Goal: Navigation & Orientation: Find specific page/section

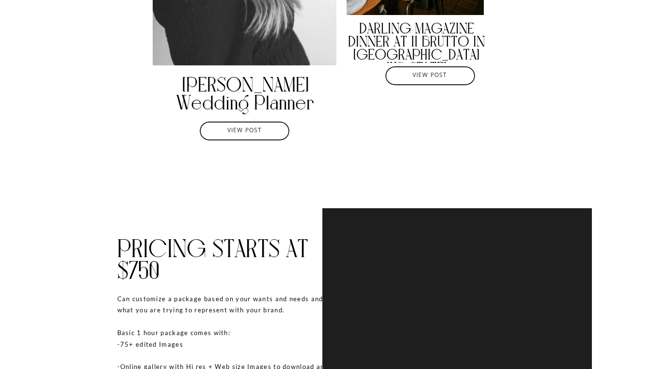
scroll to position [2248, 0]
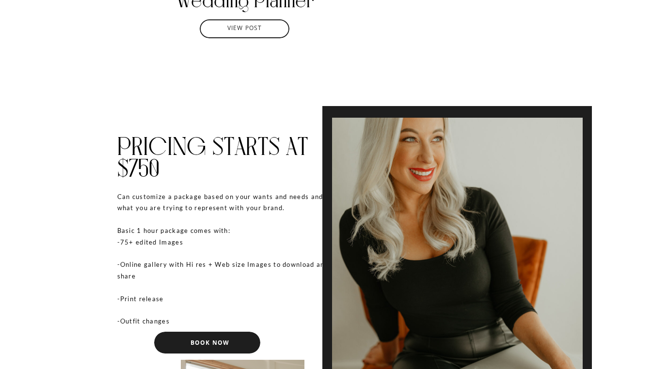
click at [219, 245] on div "Can customize a package based on your wants and needs and what you are trying t…" at bounding box center [226, 261] width 218 height 141
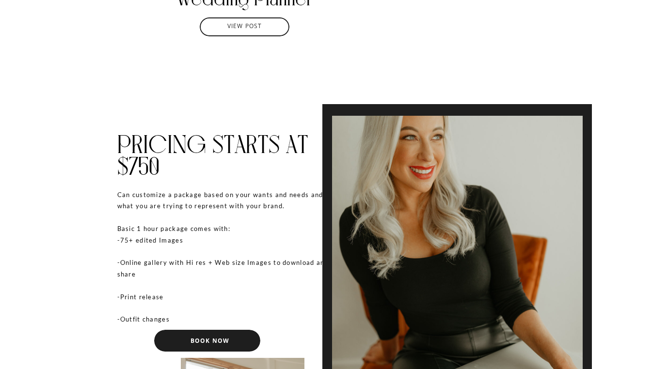
scroll to position [2251, 0]
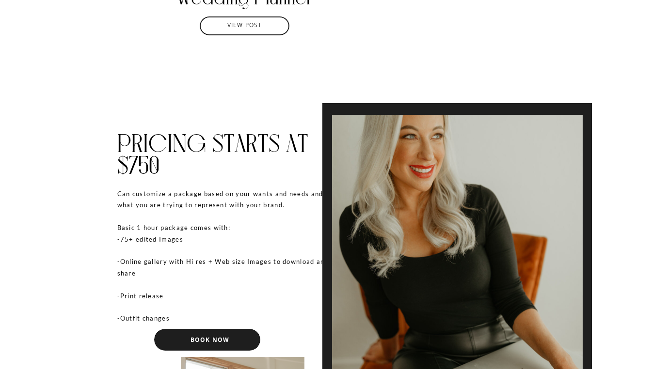
click at [200, 238] on div "Can customize a package based on your wants and needs and what you are trying t…" at bounding box center [226, 259] width 218 height 141
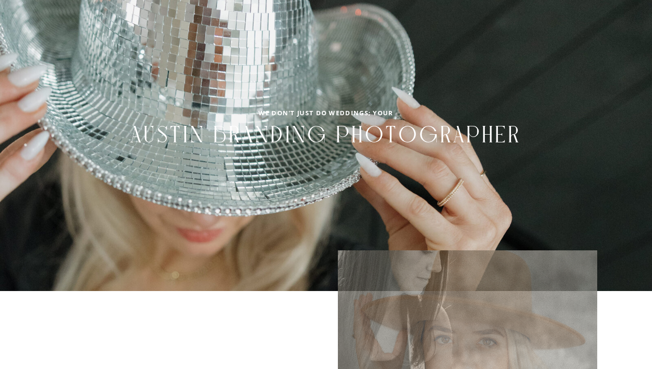
scroll to position [0, 0]
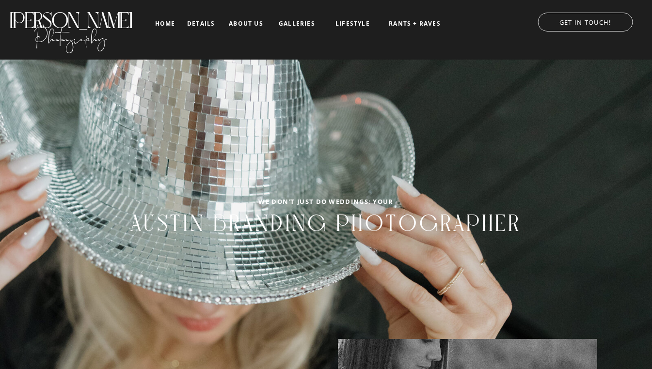
click at [161, 21] on nav "home" at bounding box center [165, 23] width 23 height 6
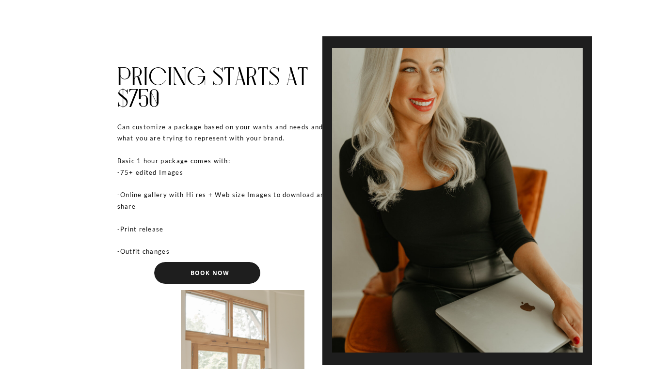
scroll to position [2318, 0]
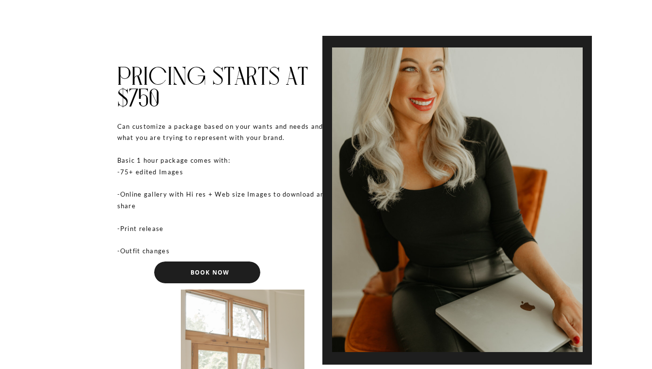
click at [178, 269] on div at bounding box center [207, 273] width 106 height 22
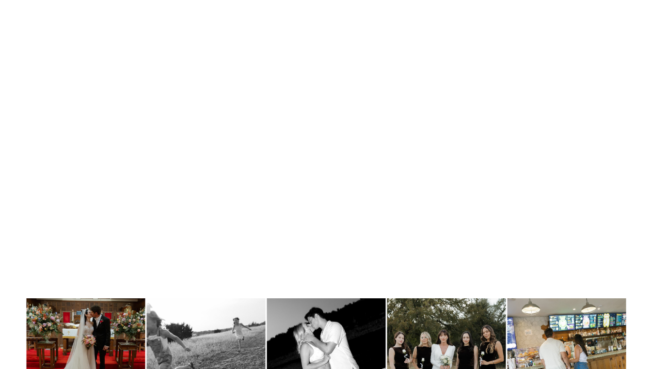
scroll to position [4951, 0]
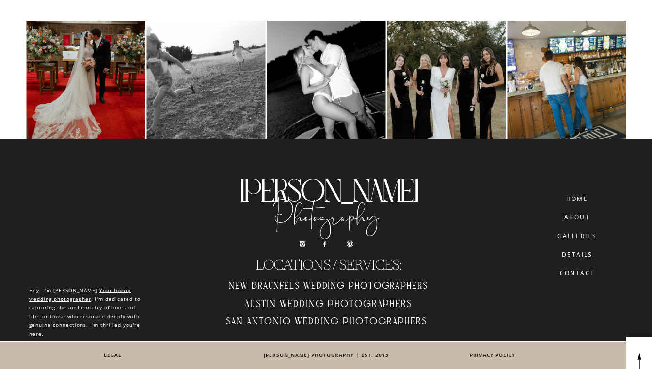
click at [582, 274] on nav "CONTACT" at bounding box center [577, 273] width 55 height 7
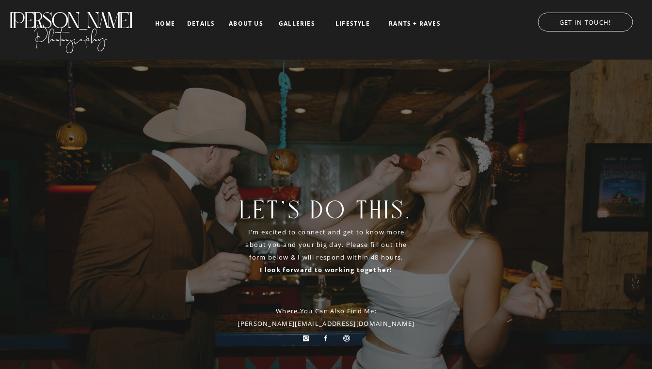
scroll to position [298, 0]
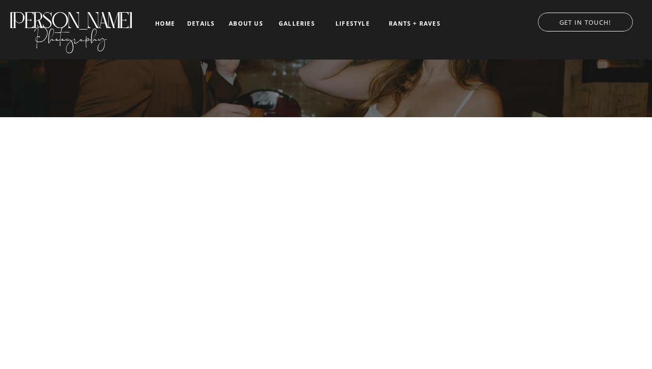
click at [169, 26] on nav "home" at bounding box center [165, 23] width 23 height 6
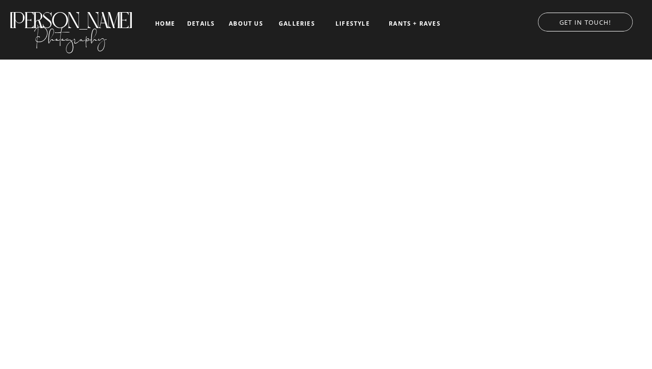
scroll to position [11, 0]
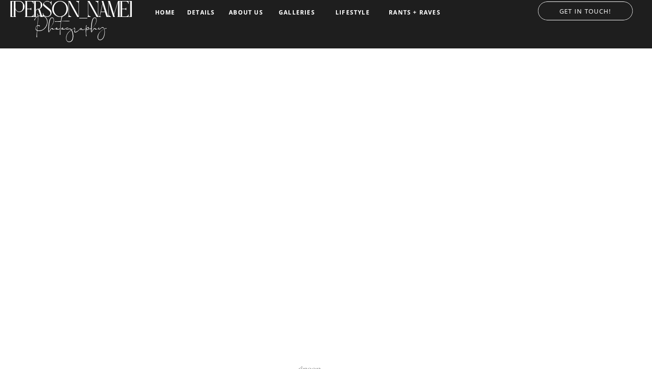
click at [246, 12] on nav "about us" at bounding box center [246, 12] width 40 height 7
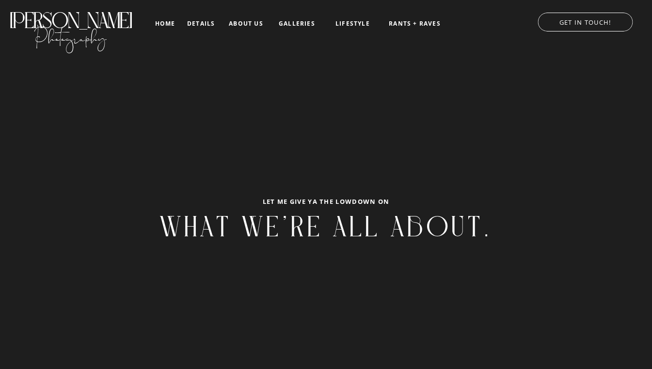
click at [166, 21] on nav "home" at bounding box center [165, 23] width 23 height 6
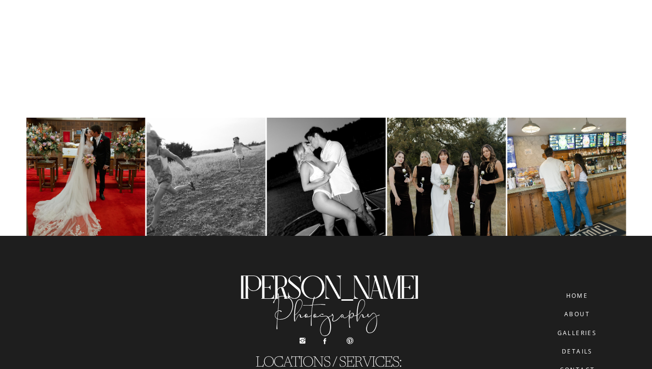
scroll to position [4951, 0]
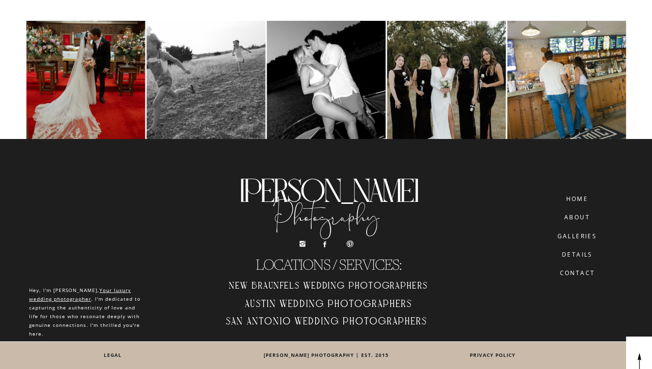
click at [355, 262] on h2 "LOCATIONS / SERVICES:" at bounding box center [328, 265] width 219 height 16
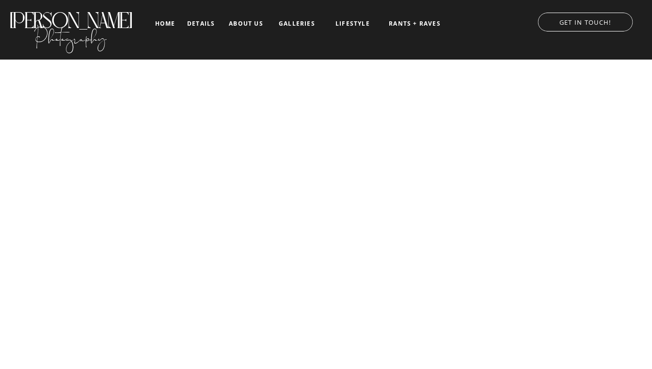
click at [236, 21] on nav "about us" at bounding box center [246, 23] width 40 height 7
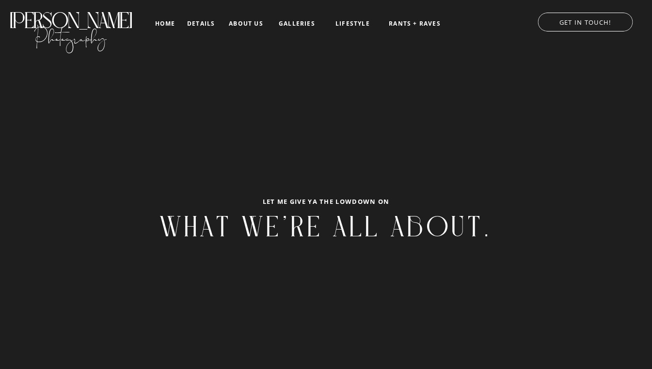
click at [163, 24] on nav "home" at bounding box center [165, 23] width 23 height 6
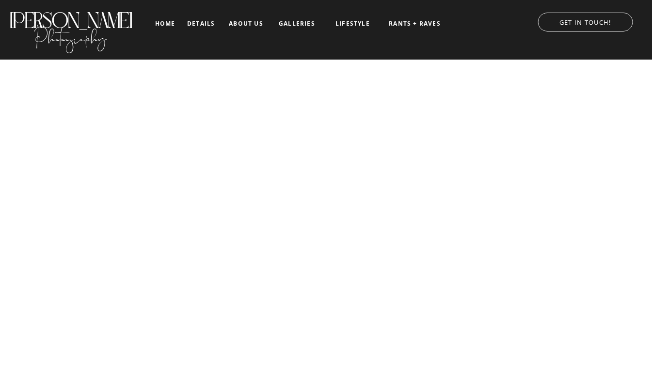
click at [173, 21] on nav "home" at bounding box center [165, 23] width 23 height 6
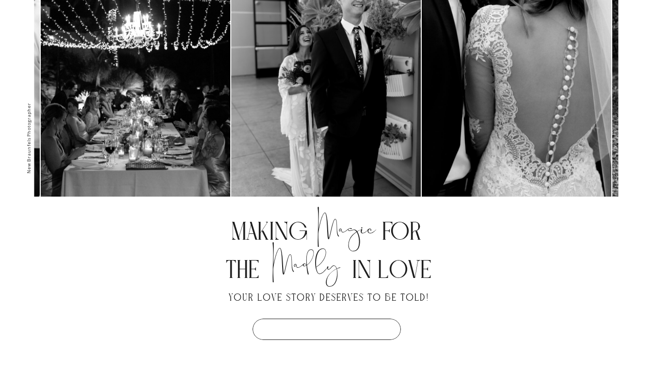
scroll to position [533, 0]
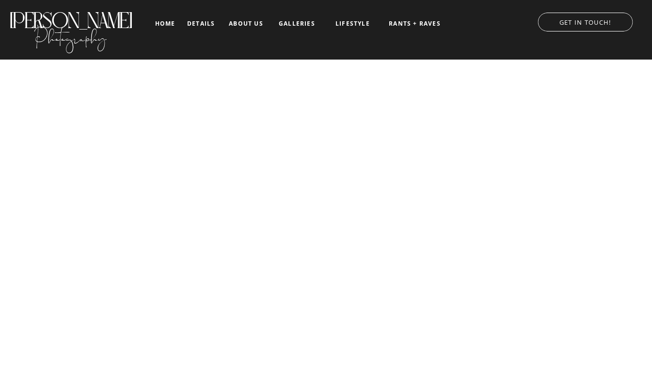
scroll to position [4951, 0]
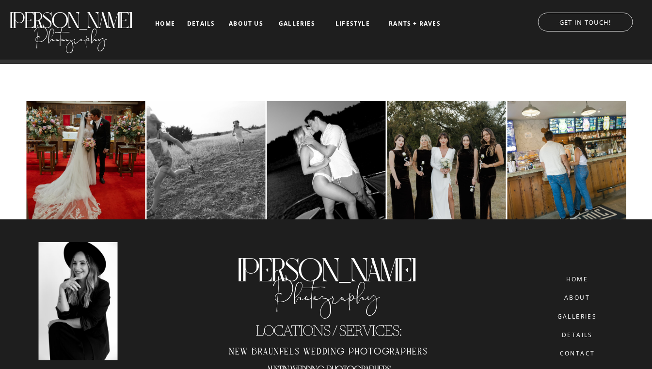
scroll to position [1097, 0]
